Goal: Check status

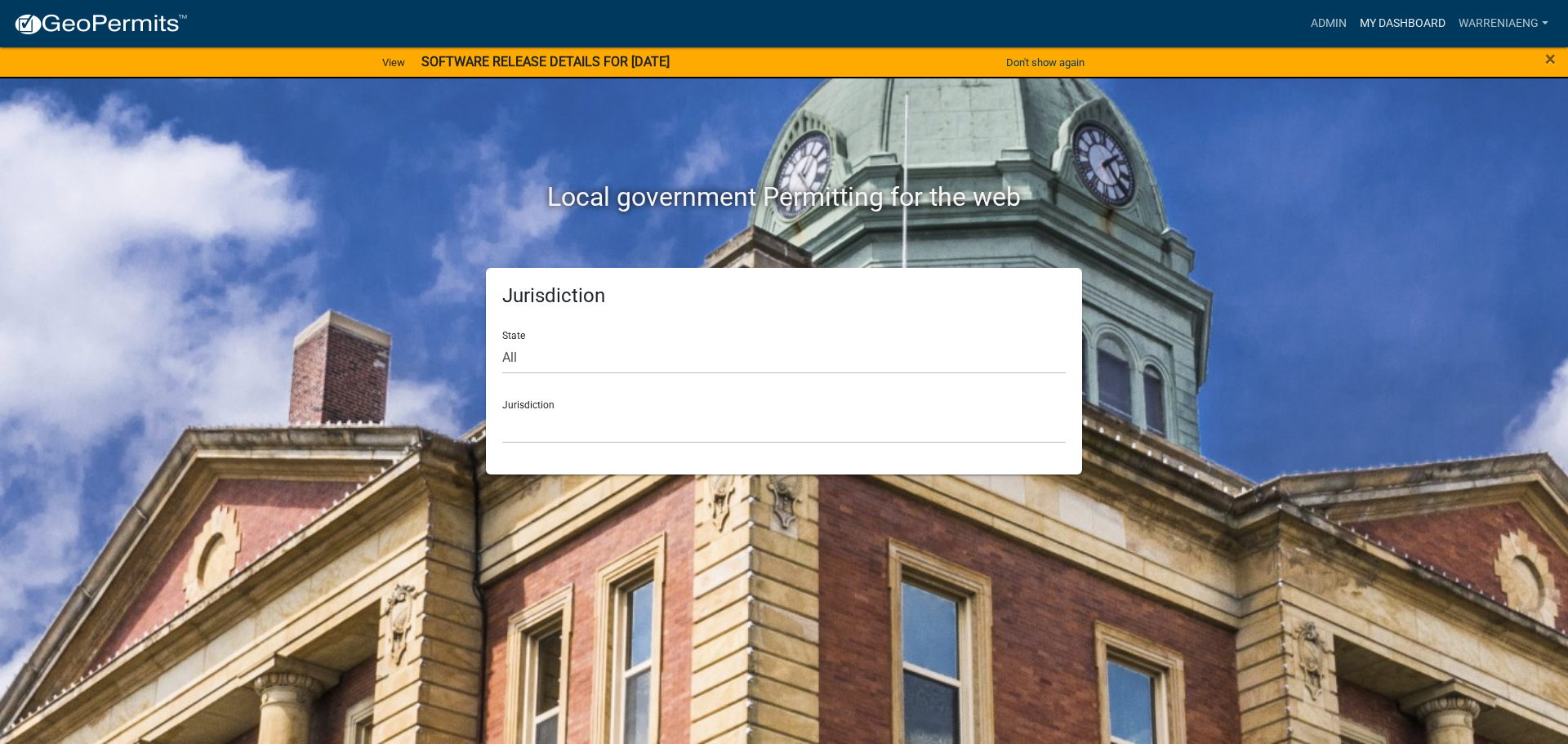
click at [1401, 23] on link "My Dashboard" at bounding box center [1402, 23] width 99 height 31
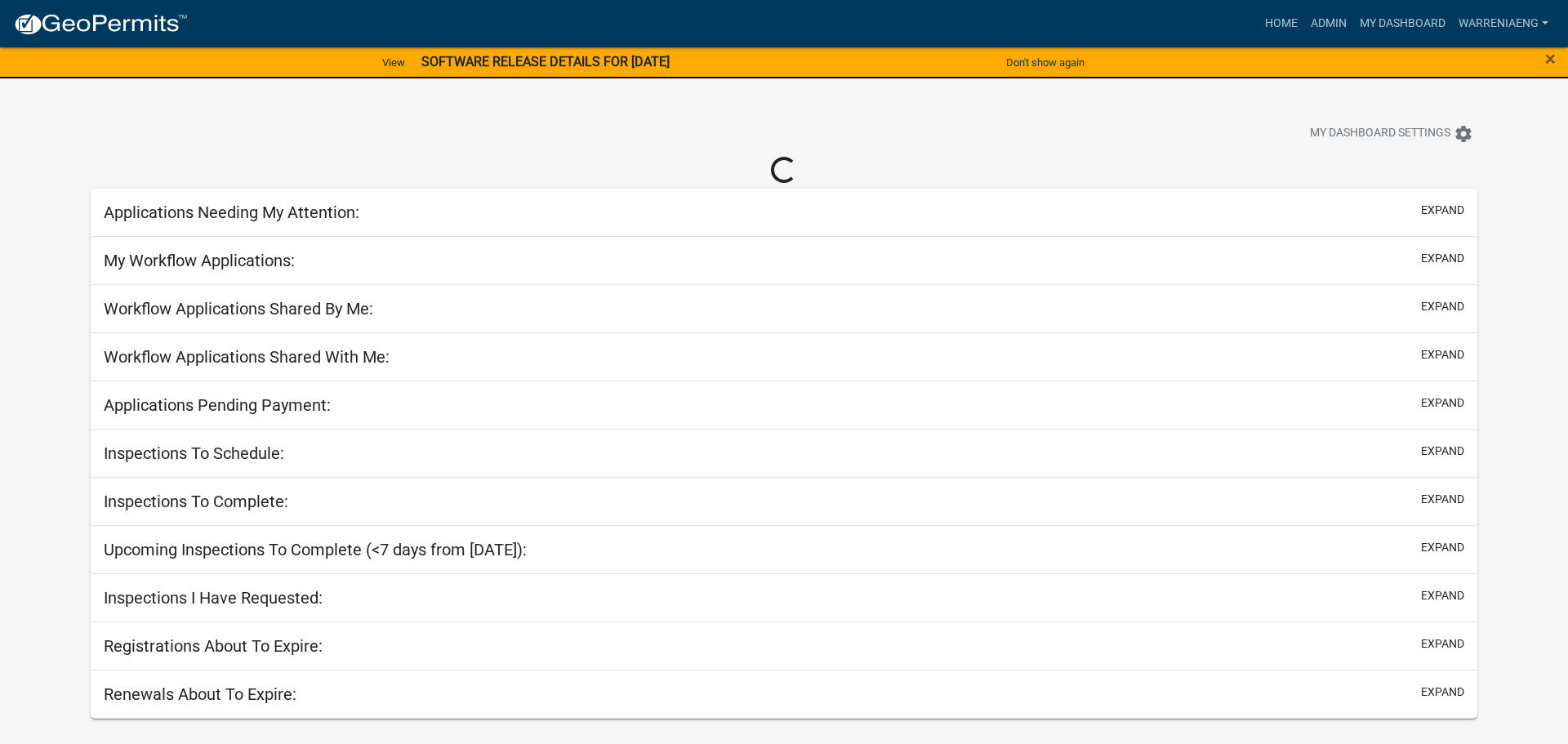
select select "3: 100"
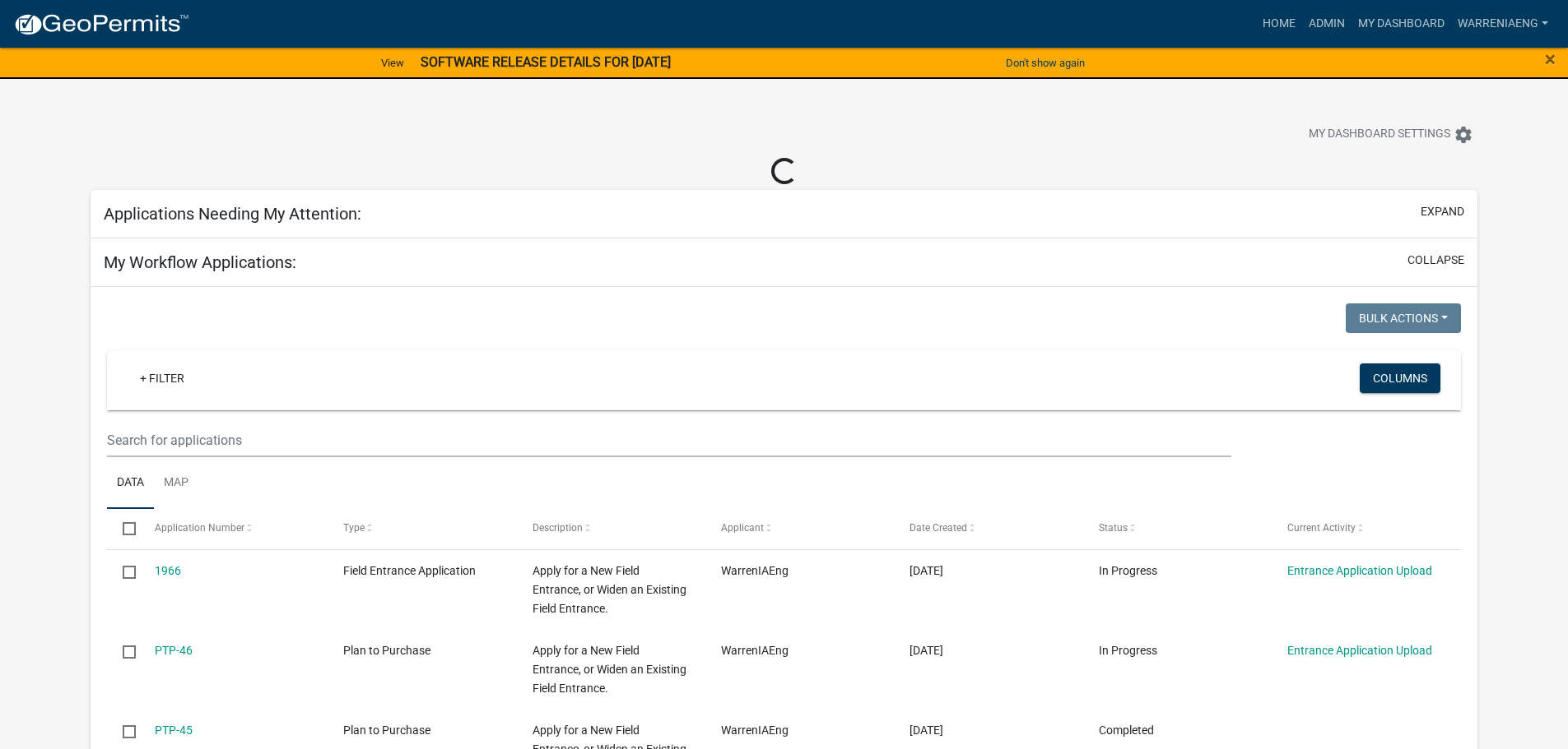
select select "2: 50"
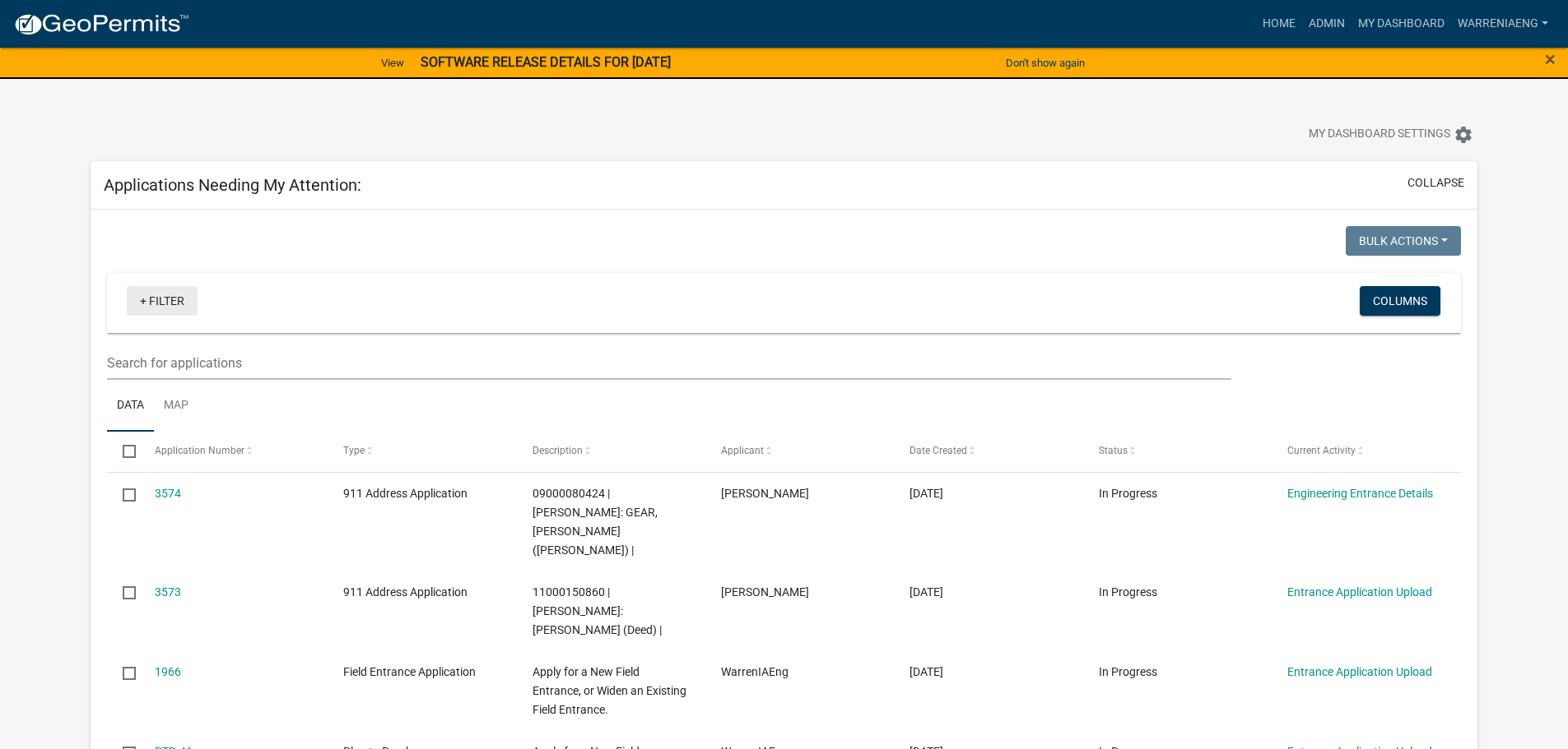
click at [173, 301] on link "+ Filter" at bounding box center [162, 300] width 71 height 30
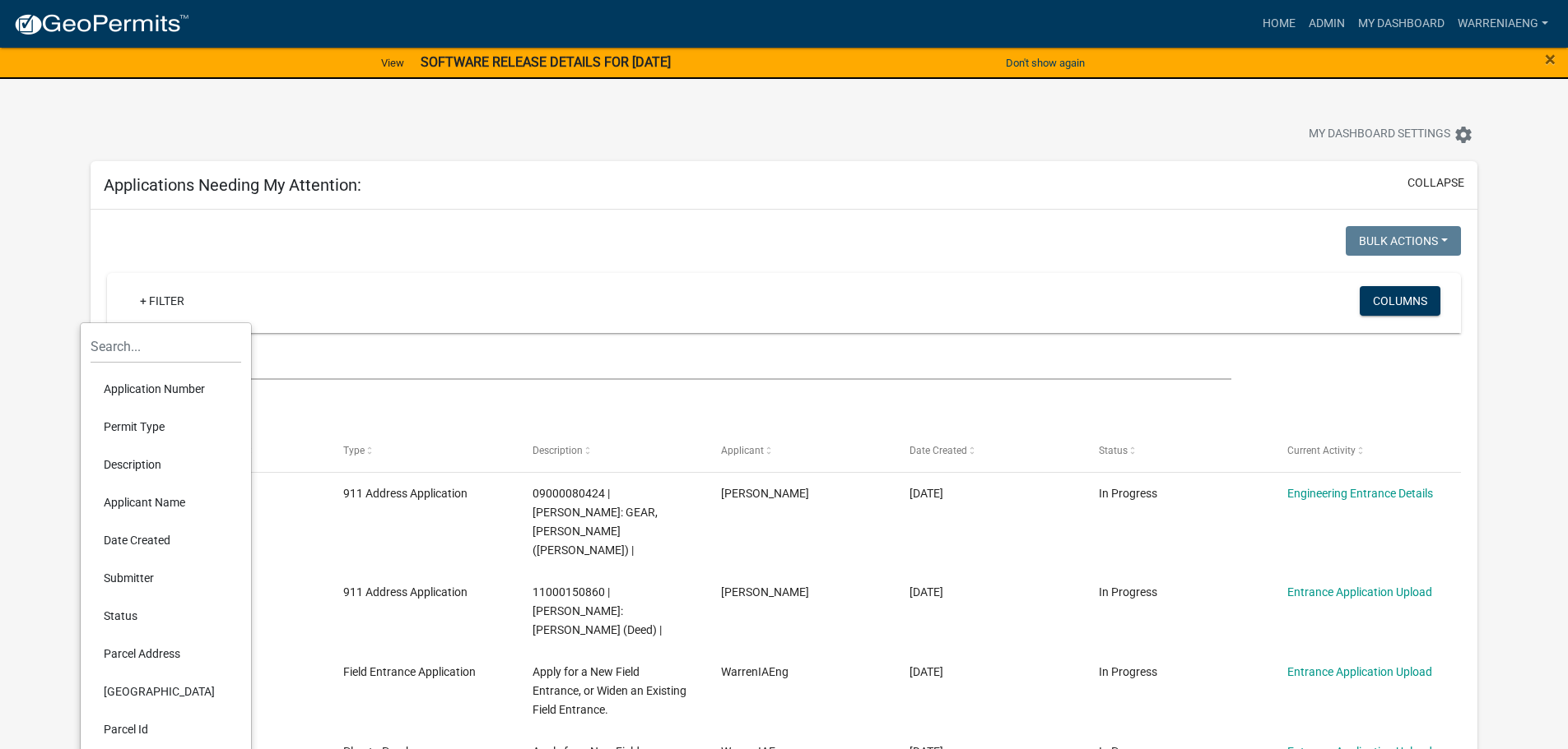
click at [162, 428] on li "Permit Type" at bounding box center [166, 427] width 151 height 38
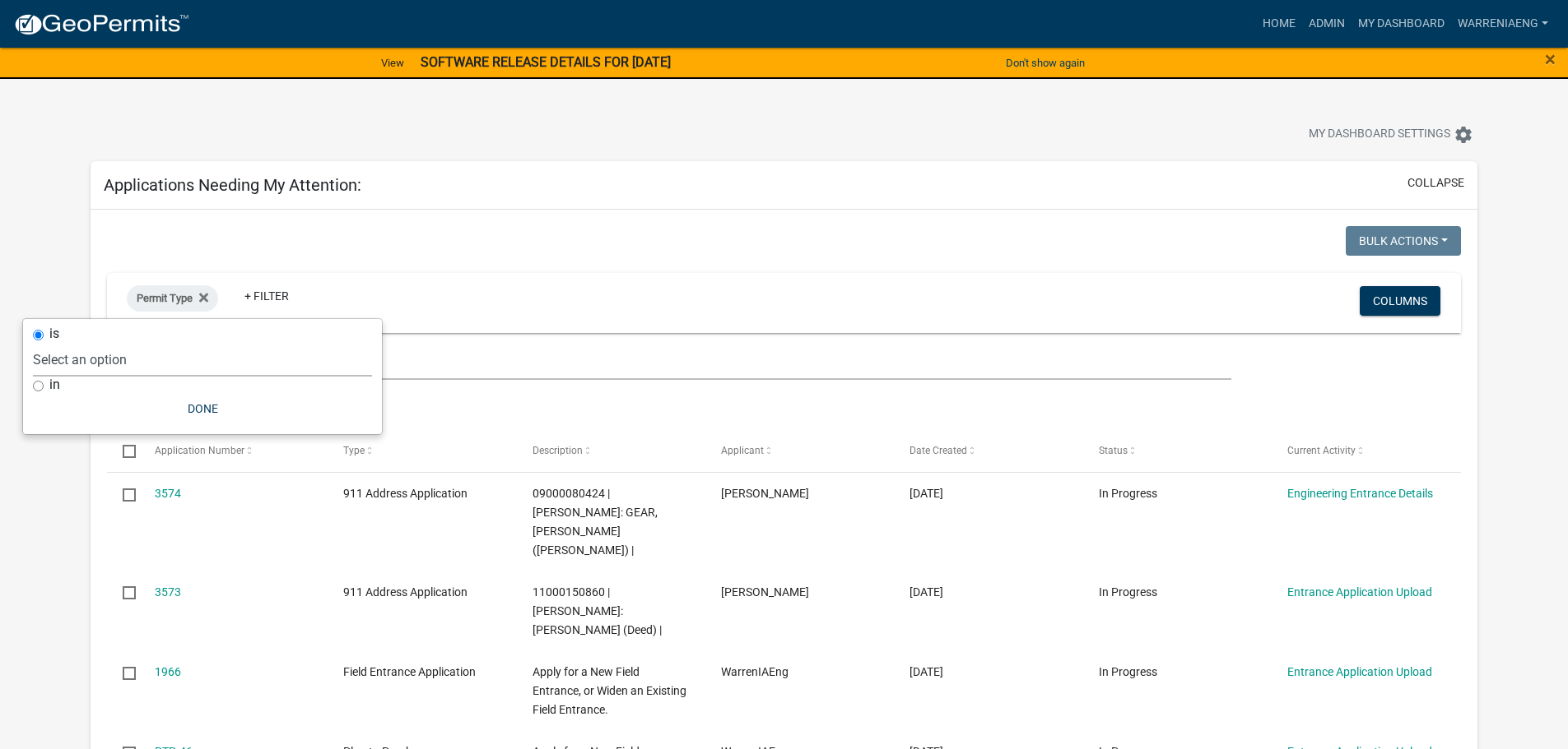
click at [147, 357] on select "Select an option 911 Address Application [PERSON_NAME] Copy Of - Conditional Us…" at bounding box center [203, 360] width 339 height 34
select select "37c9efe5-328e-4396-851c-f4433beb7350"
click at [101, 343] on select "Select an option 911 Address Application [PERSON_NAME] Copy Of - Conditional Us…" at bounding box center [203, 360] width 339 height 34
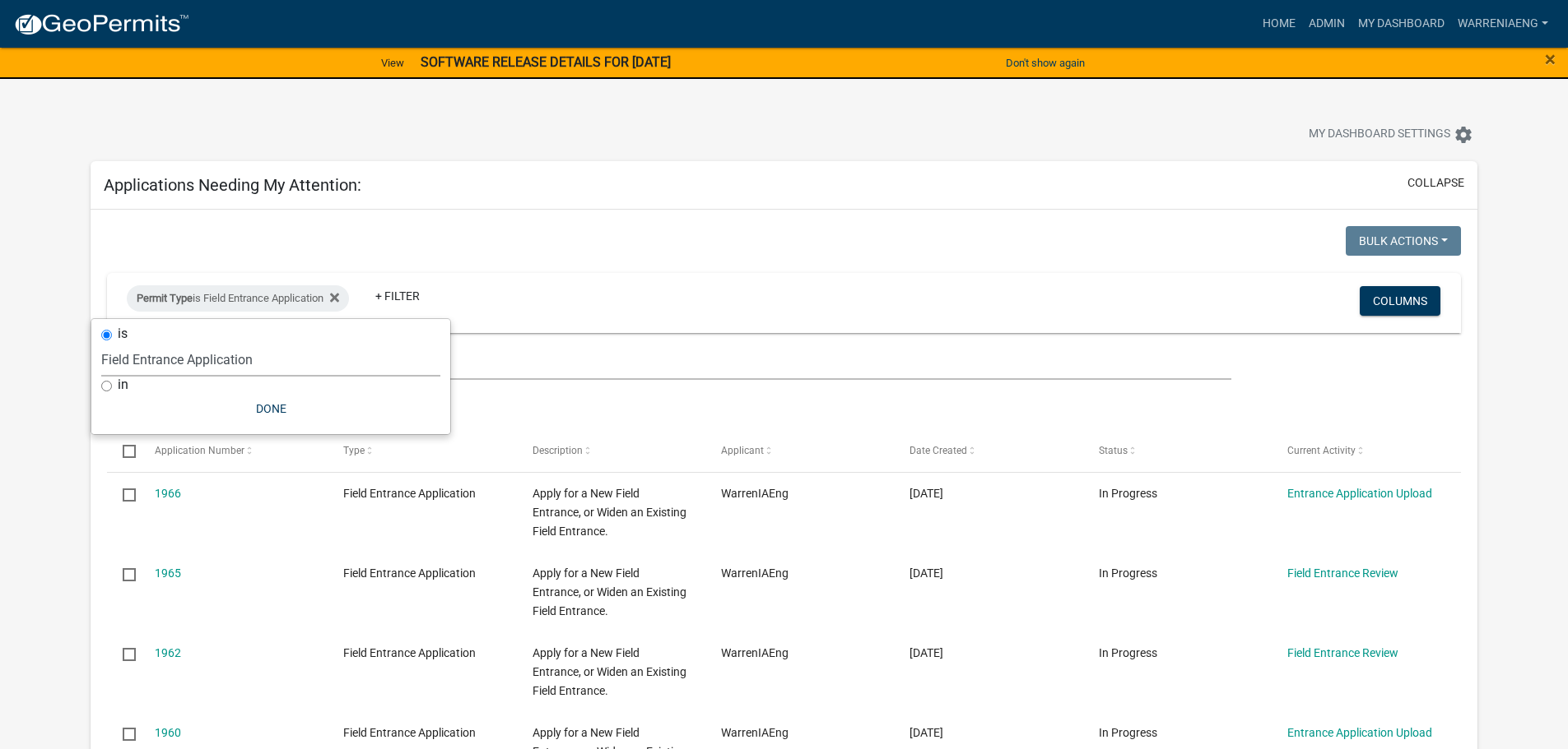
click at [201, 359] on select "Select an option 911 Address Application [PERSON_NAME] Copy Of - Conditional Us…" at bounding box center [271, 360] width 339 height 34
click at [442, 371] on input "text" at bounding box center [669, 363] width 1124 height 34
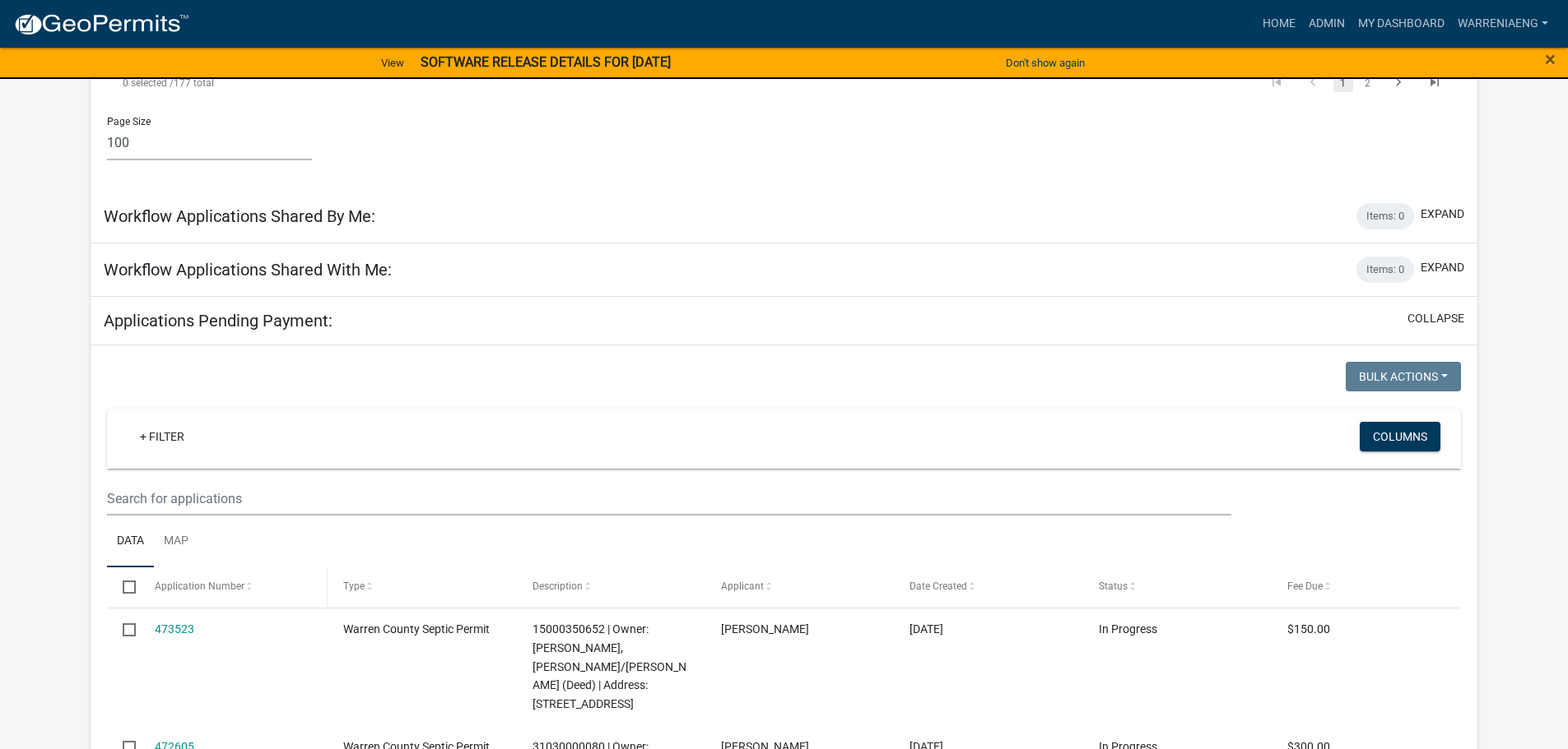
scroll to position [9787, 0]
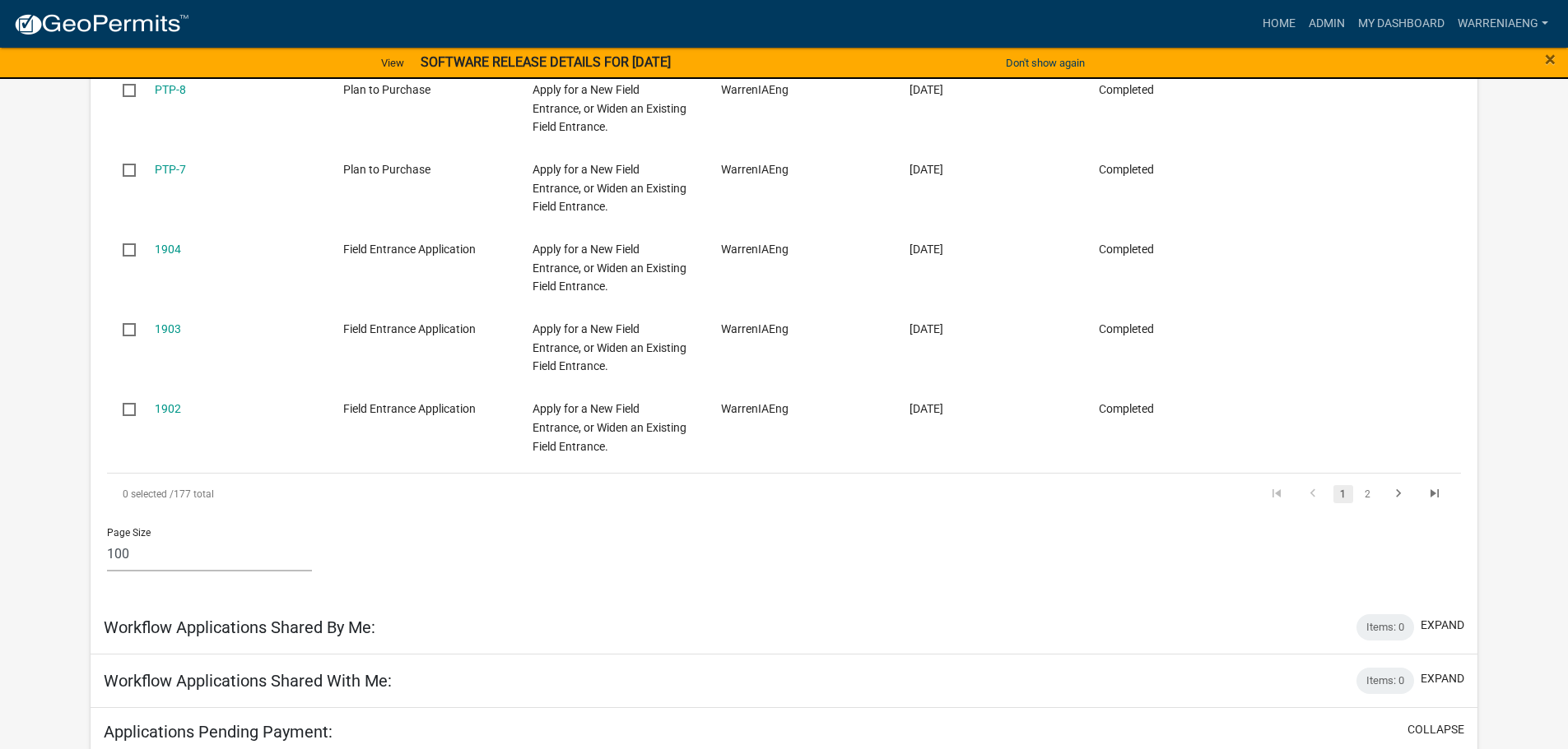
click at [1371, 494] on link "2" at bounding box center [1368, 494] width 20 height 18
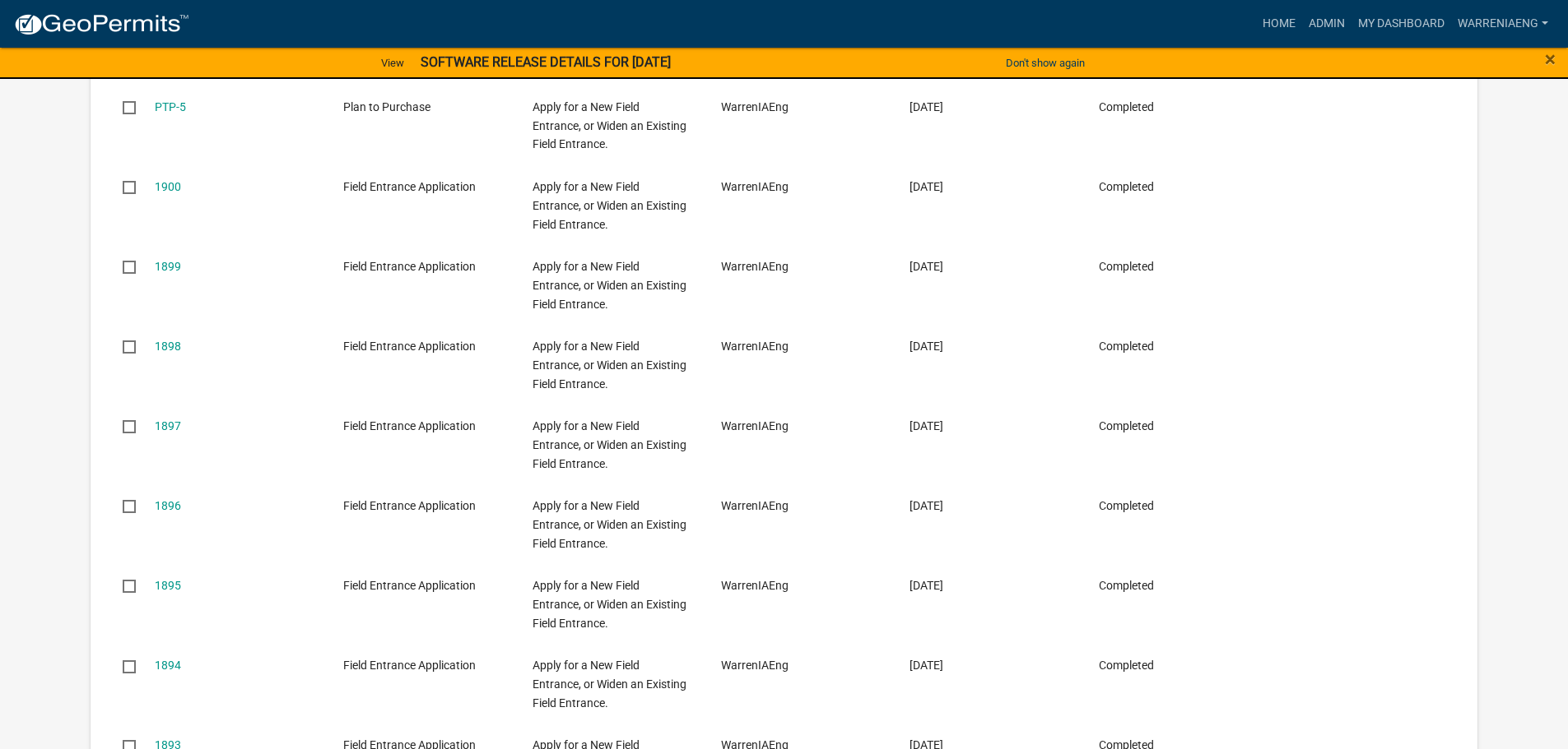
scroll to position [2041, 0]
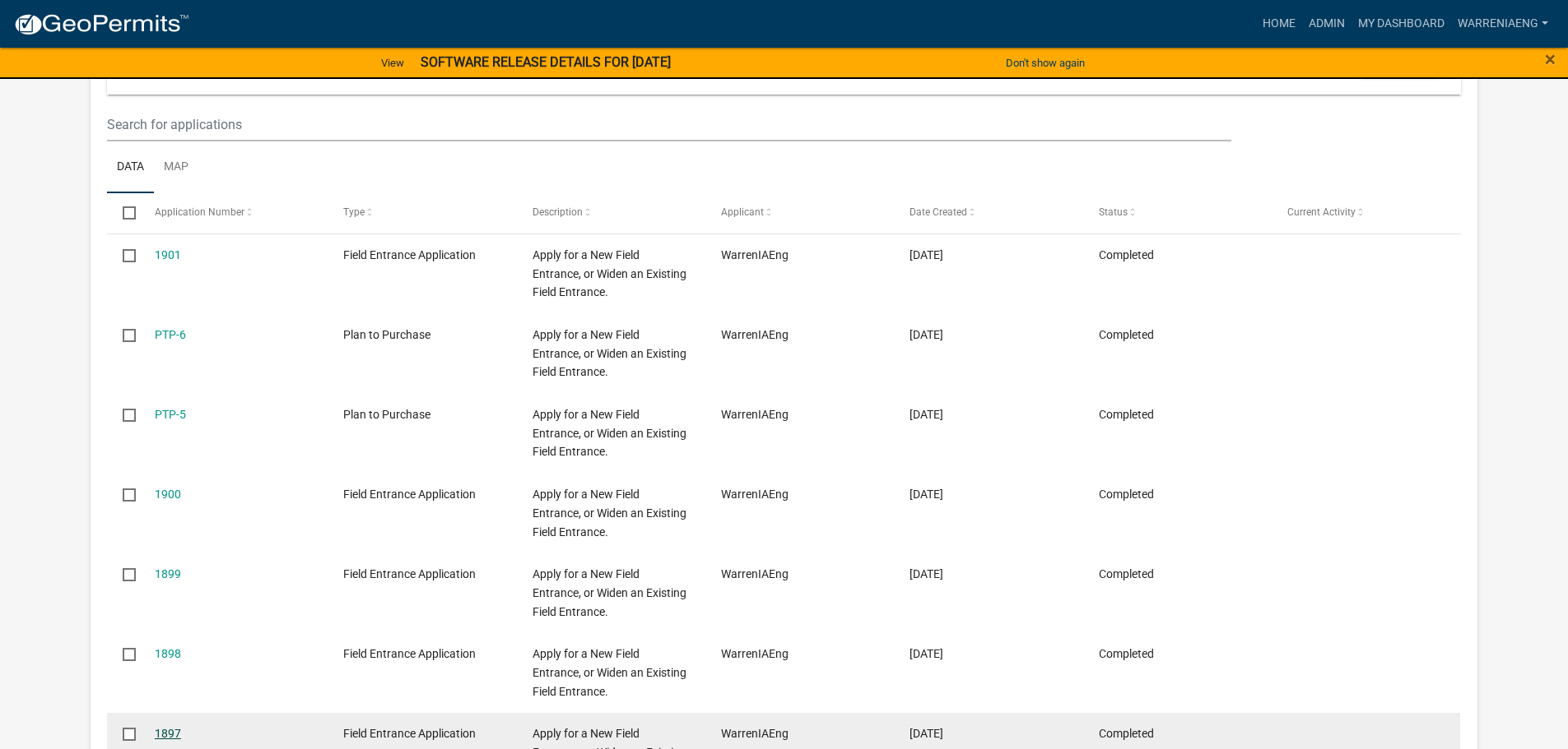
click at [166, 733] on link "1897" at bounding box center [167, 734] width 26 height 13
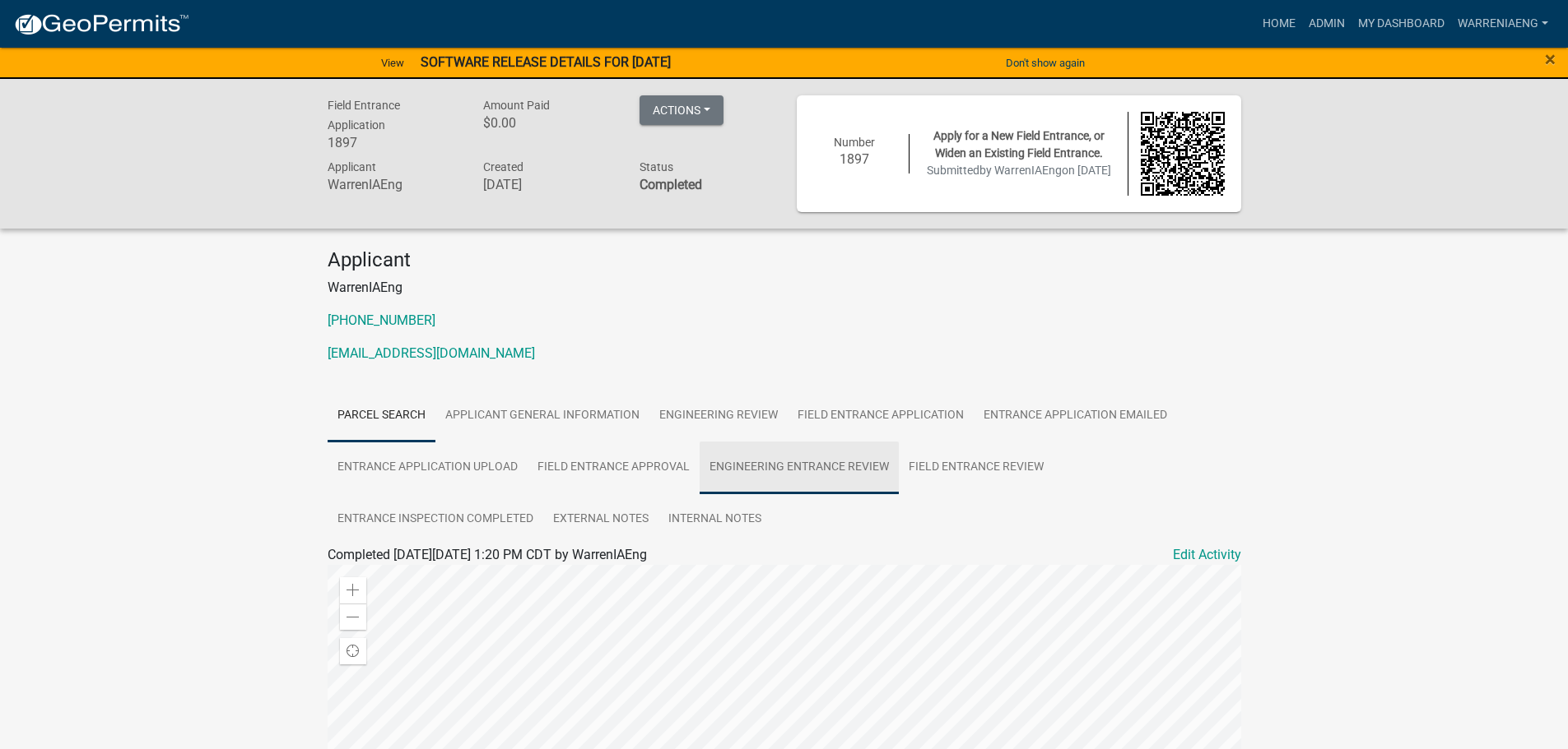
click at [812, 464] on link "Engineering Entrance Review" at bounding box center [799, 467] width 199 height 53
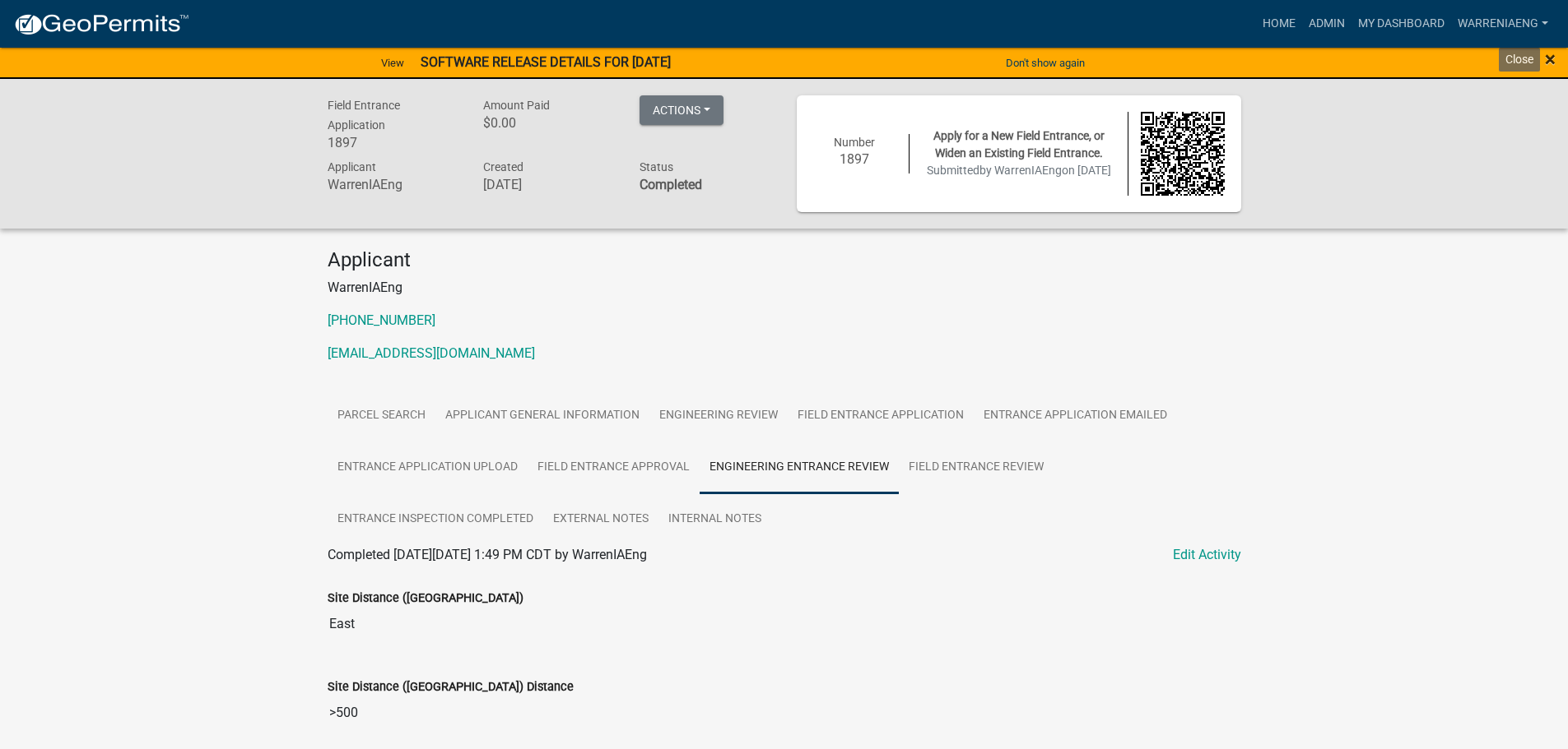
click at [1553, 65] on span "×" at bounding box center [1550, 59] width 11 height 23
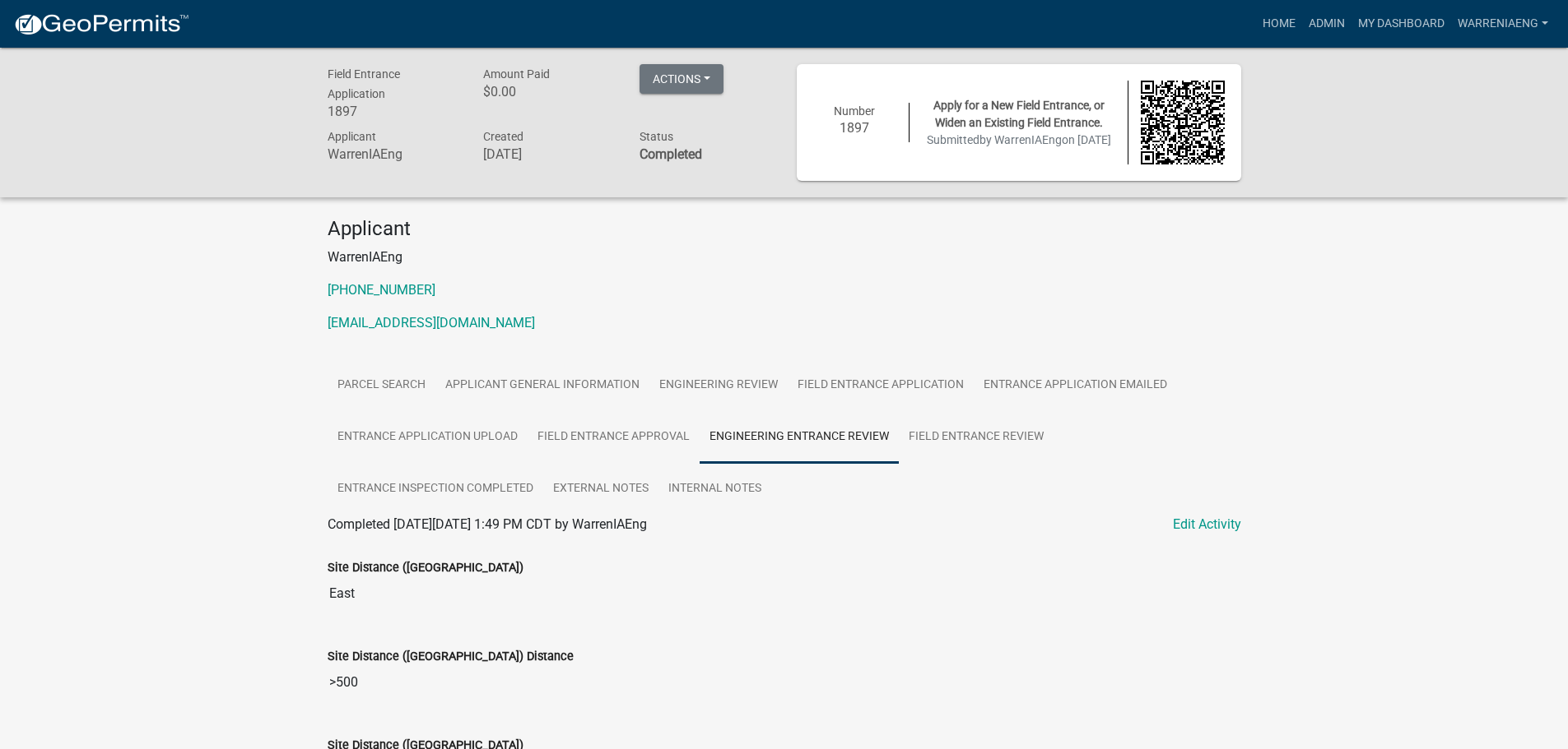
click at [635, 281] on p "[PHONE_NUMBER]" at bounding box center [784, 291] width 914 height 20
